Goal: Task Accomplishment & Management: Manage account settings

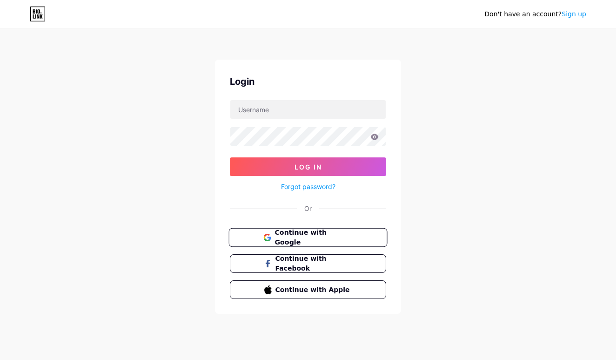
click at [304, 232] on span "Continue with Google" at bounding box center [314, 238] width 78 height 20
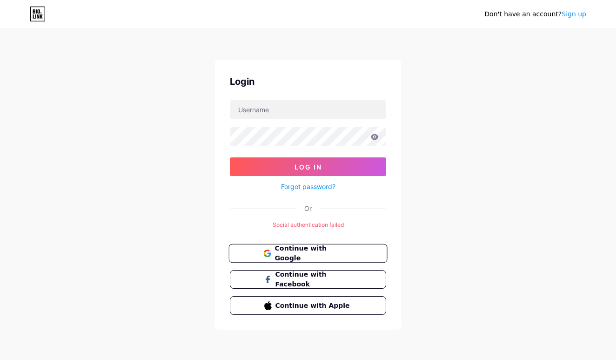
click at [319, 255] on span "Continue with Google" at bounding box center [314, 253] width 78 height 20
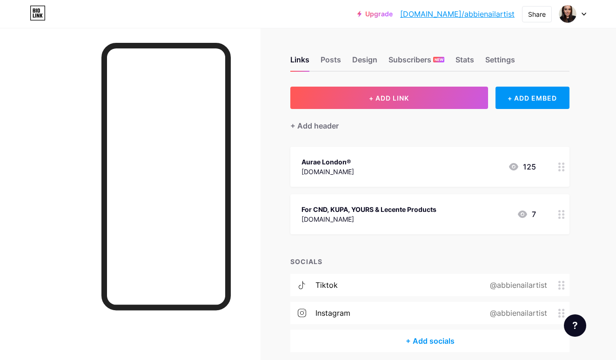
click at [566, 213] on div at bounding box center [562, 214] width 16 height 40
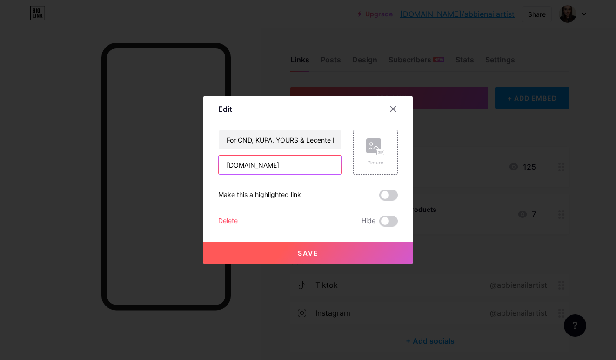
click at [312, 166] on input "[DOMAIN_NAME]" at bounding box center [280, 164] width 123 height 19
type input "w"
paste input "[URL][DOMAIN_NAME]"
type input "[URL][DOMAIN_NAME]"
click at [312, 256] on span "Save" at bounding box center [308, 253] width 21 height 8
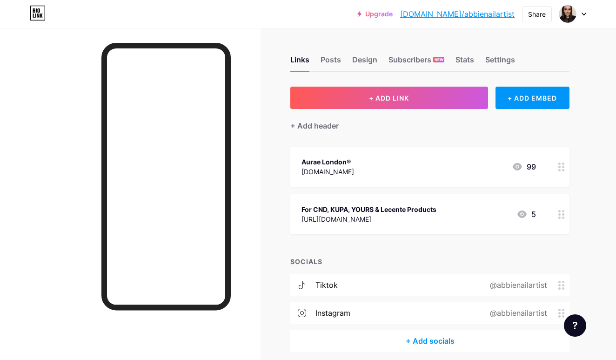
click at [332, 218] on div "[URL][DOMAIN_NAME]" at bounding box center [369, 219] width 135 height 10
click at [355, 36] on div at bounding box center [308, 180] width 616 height 360
click at [420, 63] on div "Subscribers NEW" at bounding box center [417, 62] width 56 height 17
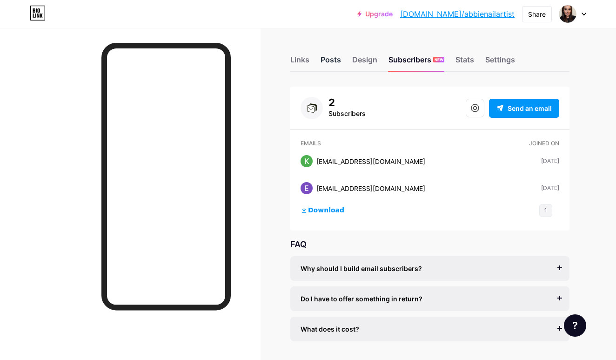
click at [329, 64] on div "Posts" at bounding box center [331, 62] width 20 height 17
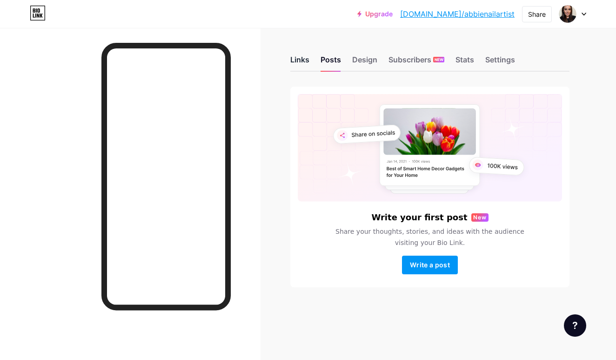
click at [299, 62] on div "Links" at bounding box center [299, 62] width 19 height 17
